Goal: Transaction & Acquisition: Purchase product/service

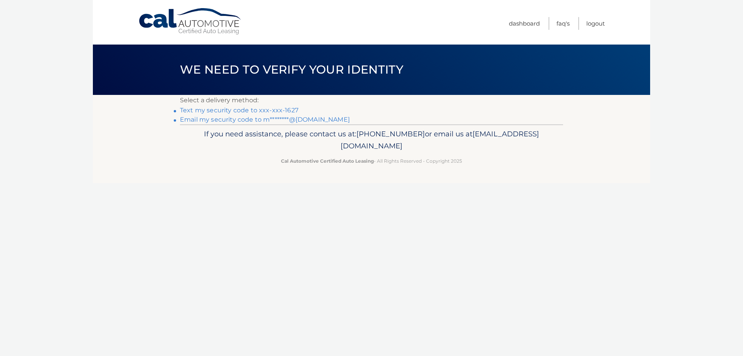
click at [238, 111] on link "Text my security code to xxx-xxx-1627" at bounding box center [239, 109] width 118 height 7
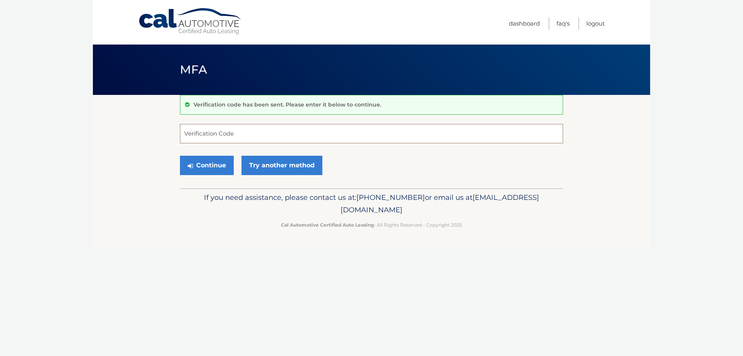
click at [228, 134] on input "Verification Code" at bounding box center [371, 133] width 383 height 19
type input "098913"
click at [199, 168] on button "Continue" at bounding box center [207, 165] width 54 height 19
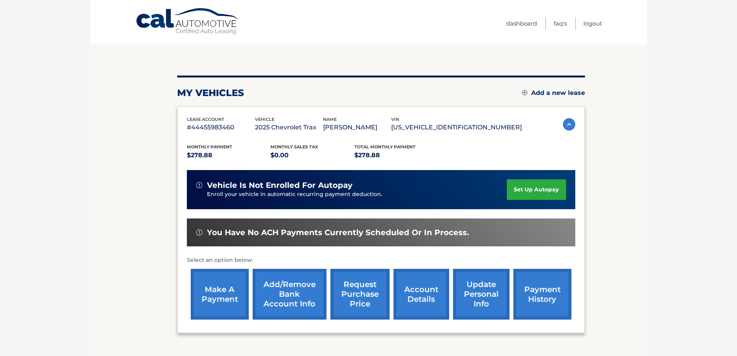
scroll to position [77, 0]
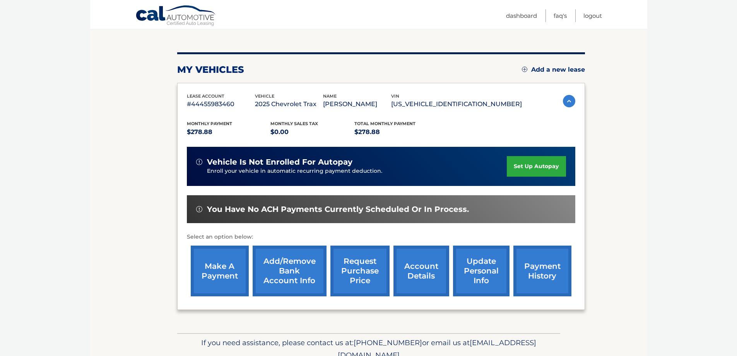
click at [216, 273] on link "make a payment" at bounding box center [220, 270] width 58 height 51
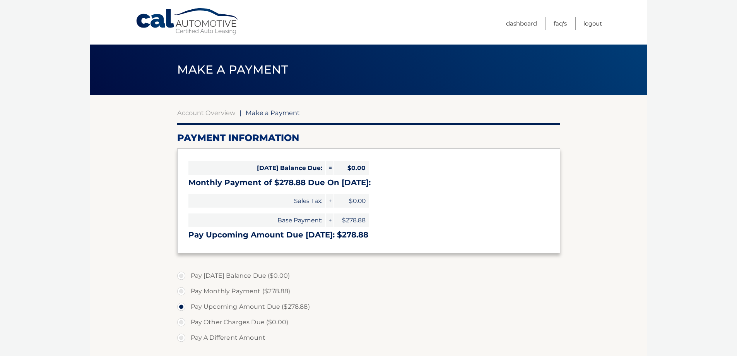
select select "OGE2OGQwZDMtMGZkMC00NWVlLWJlN2YtMTdkOTYwNDM5OGUy"
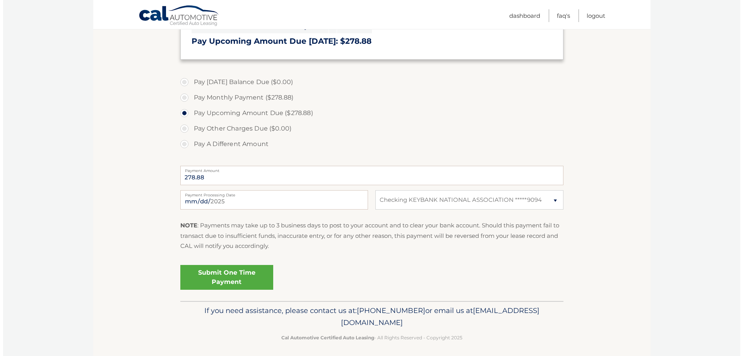
scroll to position [197, 0]
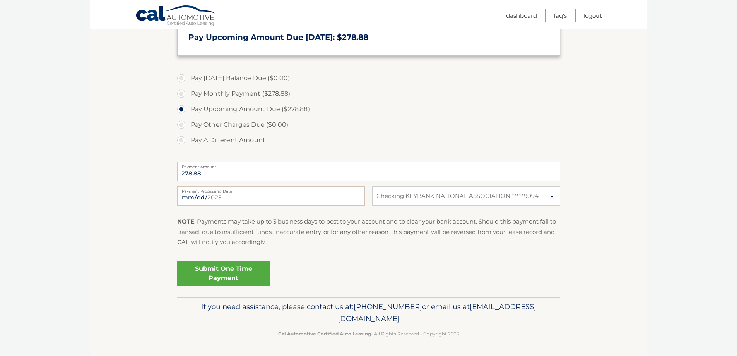
click at [247, 274] on link "Submit One Time Payment" at bounding box center [223, 273] width 93 height 25
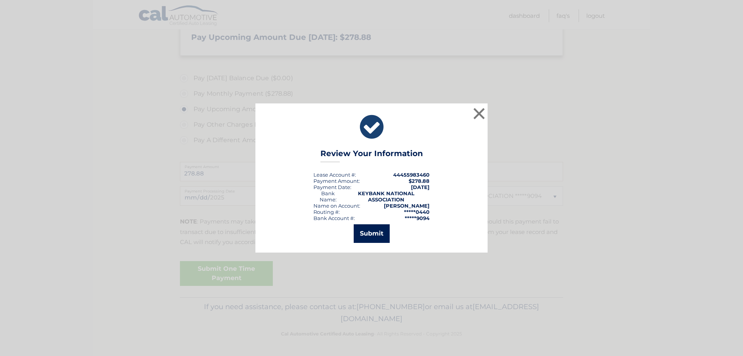
click at [370, 233] on button "Submit" at bounding box center [372, 233] width 36 height 19
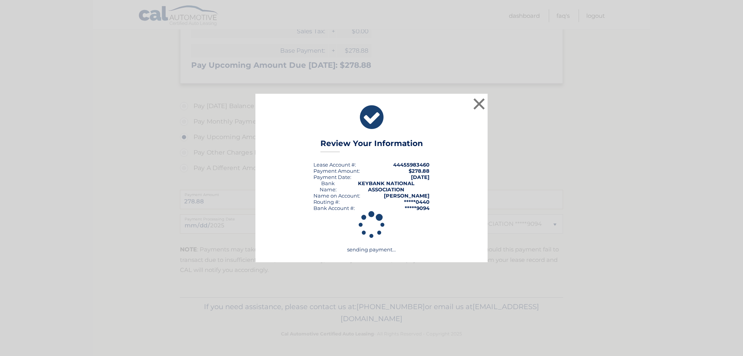
scroll to position [170, 0]
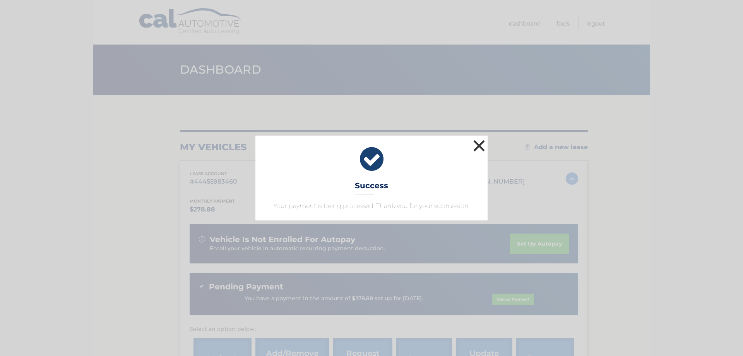
click at [477, 148] on button "×" at bounding box center [479, 145] width 15 height 15
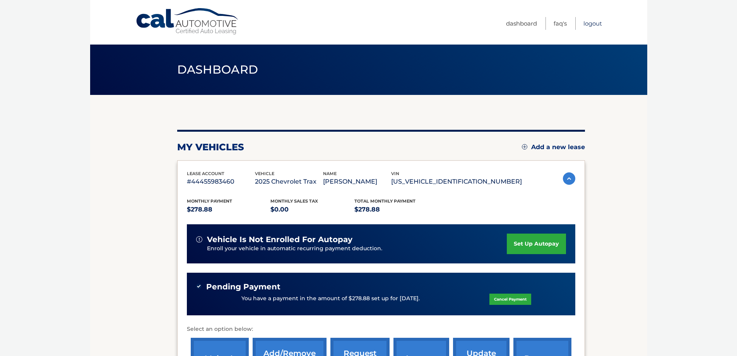
click at [594, 22] on link "Logout" at bounding box center [593, 23] width 19 height 13
